Goal: Check status: Check status

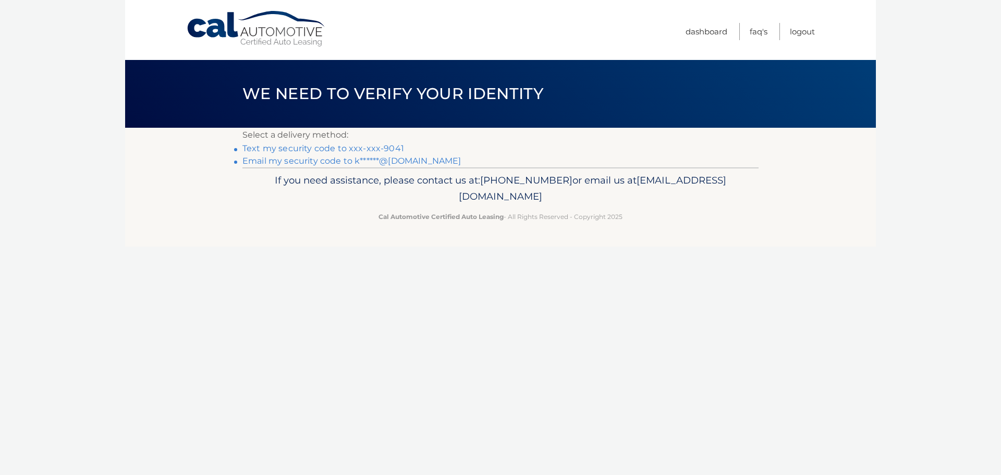
click at [350, 146] on link "Text my security code to xxx-xxx-9041" at bounding box center [323, 148] width 162 height 10
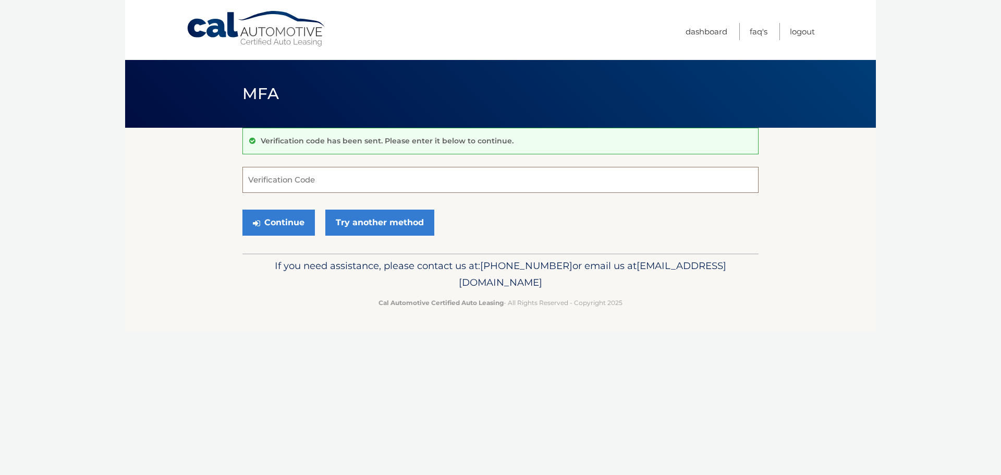
click at [256, 178] on input "Verification Code" at bounding box center [500, 180] width 516 height 26
type input "655770"
click at [279, 219] on button "Continue" at bounding box center [278, 222] width 72 height 26
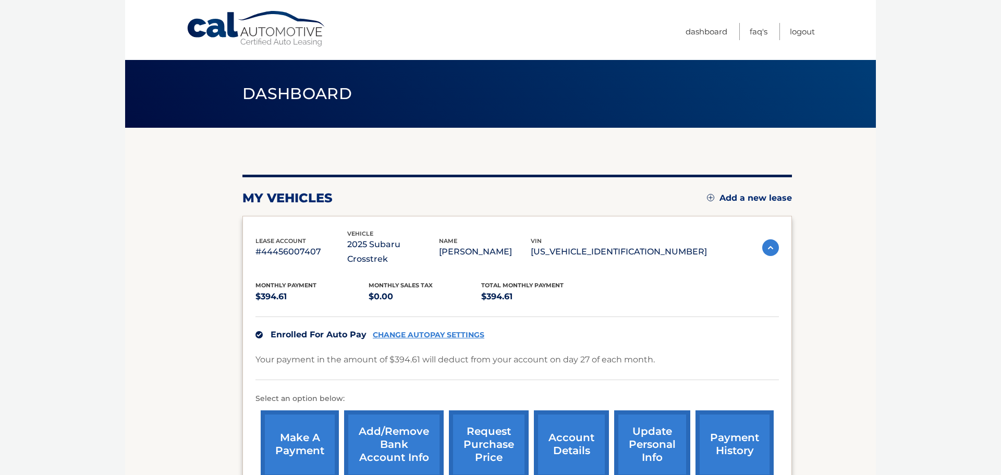
click at [727, 424] on link "payment history" at bounding box center [734, 444] width 78 height 68
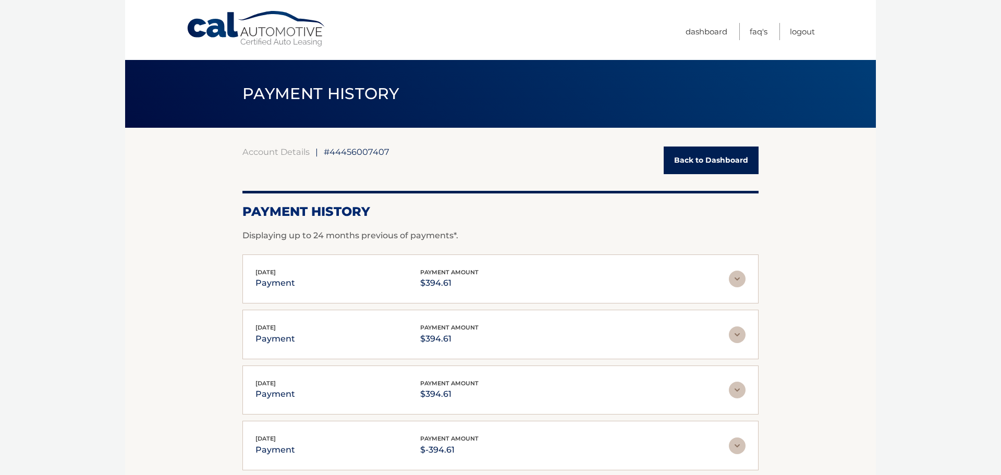
click at [739, 277] on img at bounding box center [737, 278] width 17 height 17
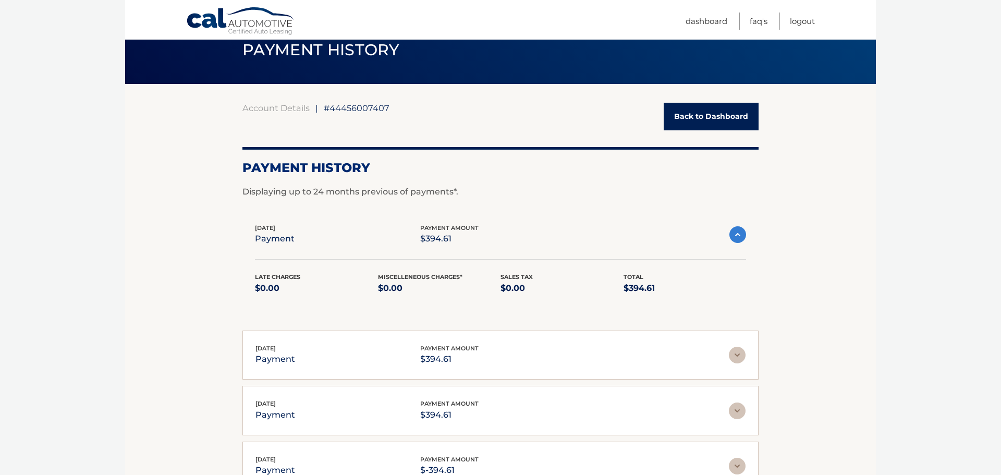
scroll to position [47, 0]
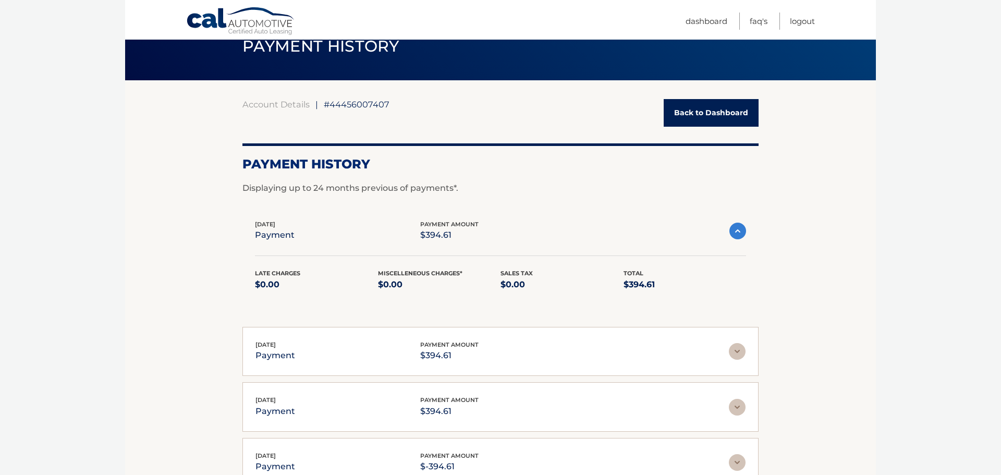
click at [735, 231] on img at bounding box center [737, 231] width 17 height 17
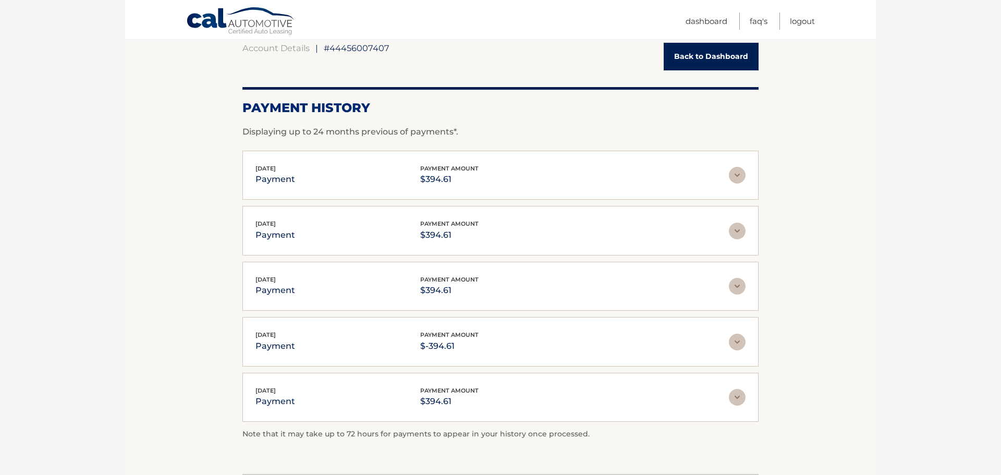
scroll to position [95, 0]
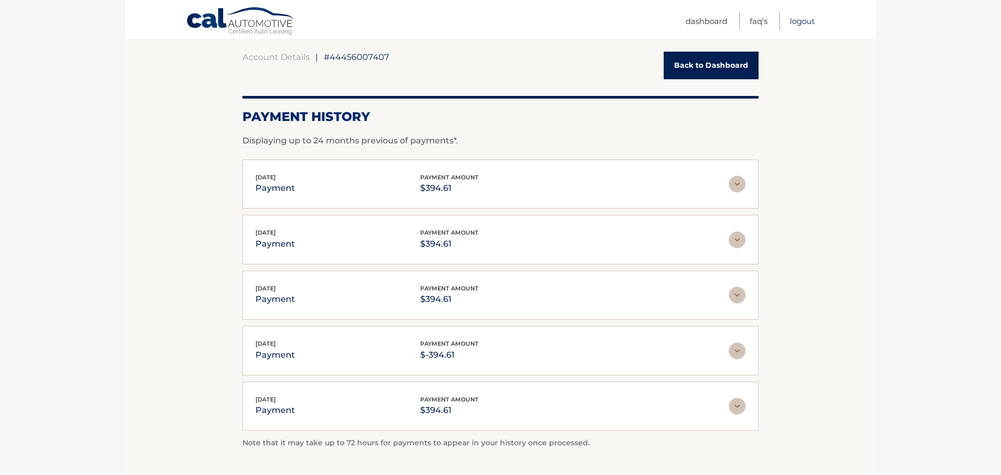
click at [798, 22] on link "Logout" at bounding box center [802, 21] width 25 height 17
